Goal: Communication & Community: Ask a question

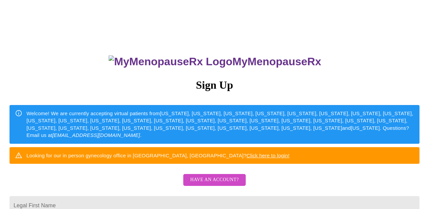
click at [225, 184] on span "Have an account?" at bounding box center [214, 179] width 49 height 8
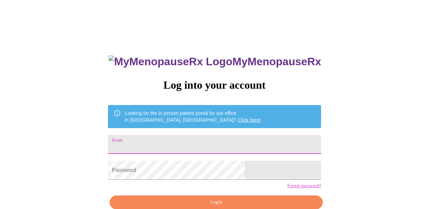
click at [211, 146] on input "Email" at bounding box center [214, 144] width 213 height 19
type input "[EMAIL_ADDRESS][DOMAIN_NAME]"
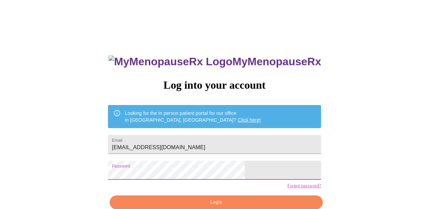
scroll to position [34, 0]
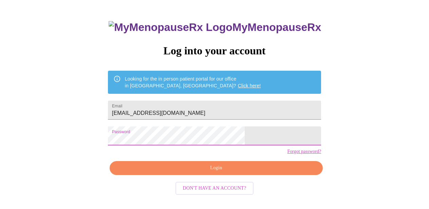
click at [217, 172] on span "Login" at bounding box center [215, 168] width 197 height 8
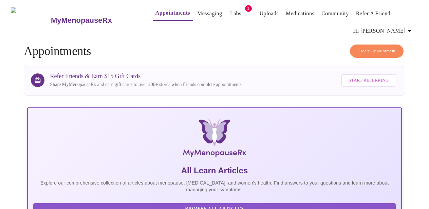
click at [230, 10] on link "Labs" at bounding box center [235, 14] width 11 height 10
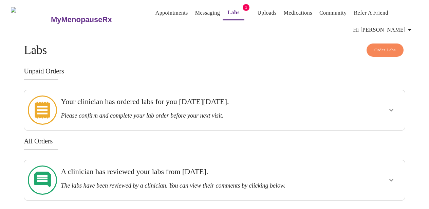
click at [210, 98] on h3 "Your clinician has ordered labs for you [DATE][DATE]." at bounding box center [196, 101] width 270 height 9
click at [394, 106] on icon "show more" at bounding box center [391, 110] width 8 height 8
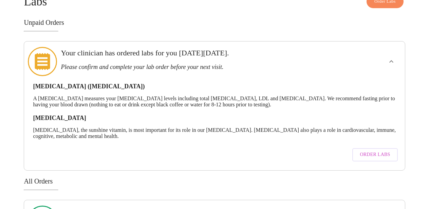
scroll to position [81, 0]
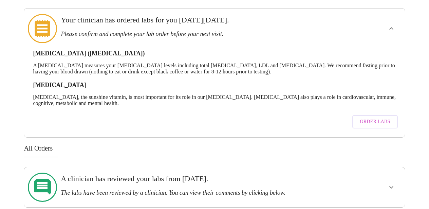
click at [259, 174] on h3 "A clinician has reviewed your labs from [DATE]." at bounding box center [196, 178] width 270 height 9
click at [392, 183] on icon "show more" at bounding box center [391, 187] width 8 height 8
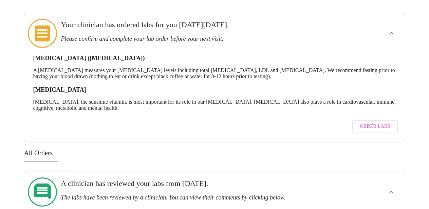
scroll to position [0, 0]
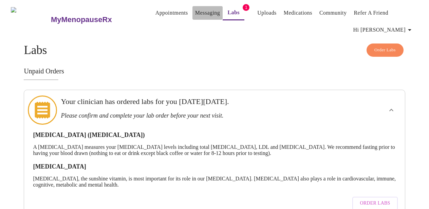
click at [195, 11] on link "Messaging" at bounding box center [207, 13] width 25 height 10
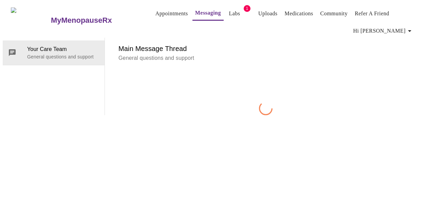
scroll to position [35, 0]
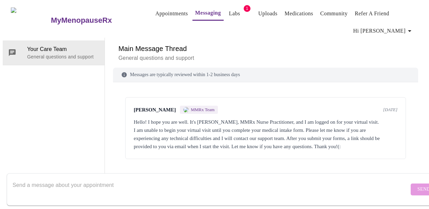
click at [193, 184] on textarea "Send a message about your appointment" at bounding box center [211, 189] width 396 height 22
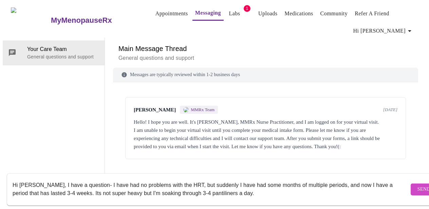
click at [141, 186] on textarea "Hi [PERSON_NAME], I have a question- I have had no problems with the HRT, but s…" at bounding box center [211, 189] width 396 height 22
click at [259, 188] on textarea "Hi [PERSON_NAME], I have a question- I have had no problems with the HRT, but s…" at bounding box center [211, 189] width 396 height 22
click at [223, 186] on textarea "Hi [PERSON_NAME], I have a question- I have had no problems with the HRT, but s…" at bounding box center [211, 189] width 396 height 22
click at [269, 186] on textarea "Hi [PERSON_NAME], I have a question- I have had no problems with the HRT, but s…" at bounding box center [211, 189] width 396 height 22
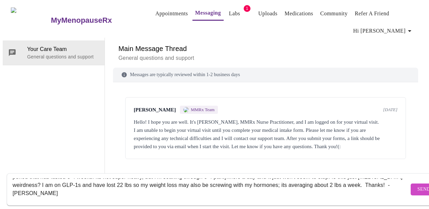
type textarea "Hi [PERSON_NAME], I have a question- I have had no problems with the HRT, but s…"
click at [417, 186] on span "Send" at bounding box center [423, 189] width 13 height 8
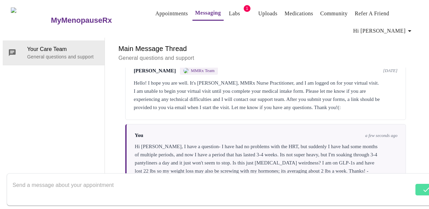
scroll to position [51, 0]
